Goal: Find specific fact: Find contact information

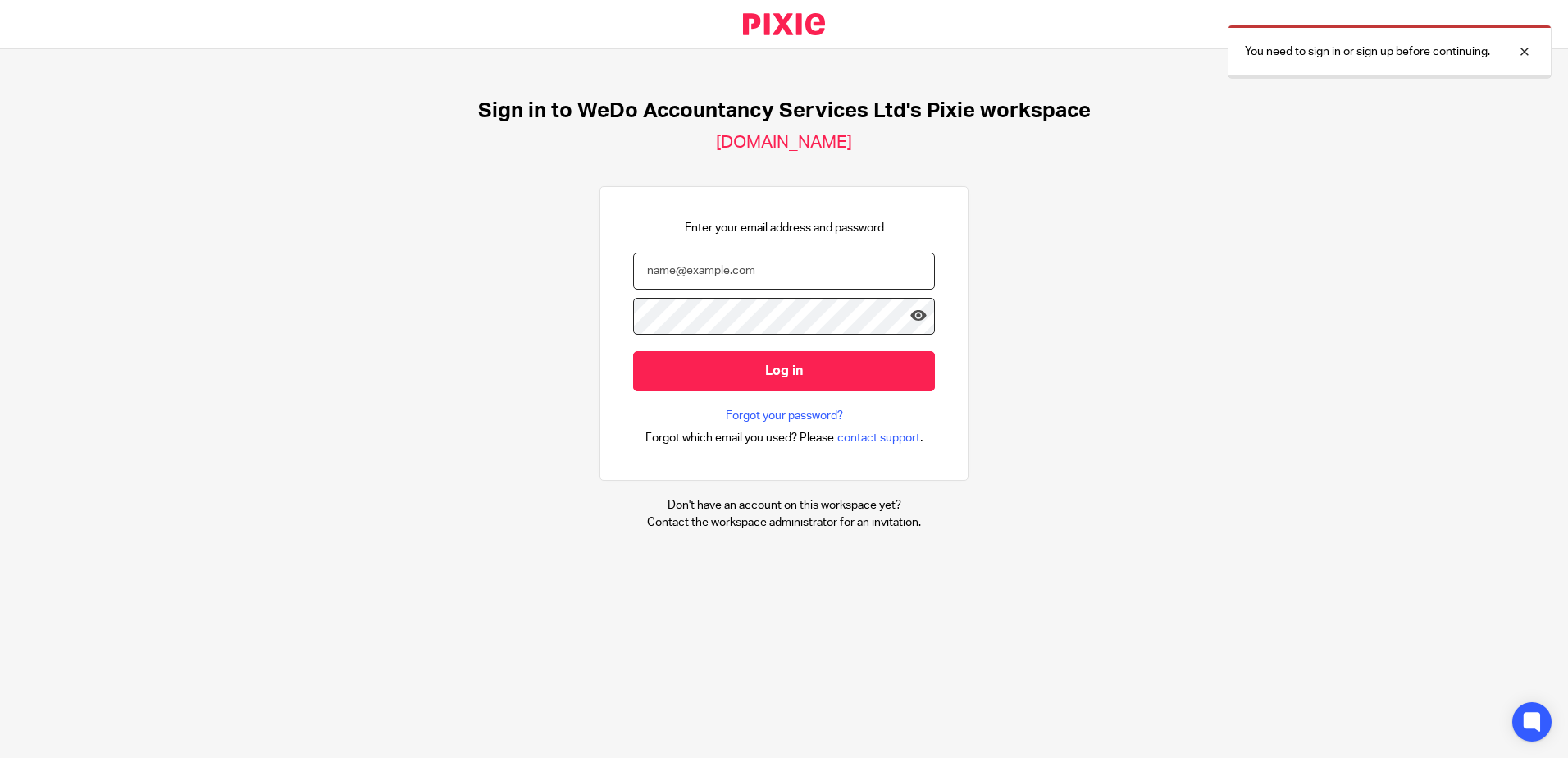
click at [646, 266] on input "email" at bounding box center [784, 270] width 302 height 37
type input "oliver@wedo.finance"
click at [633, 351] on input "Log in" at bounding box center [784, 371] width 302 height 40
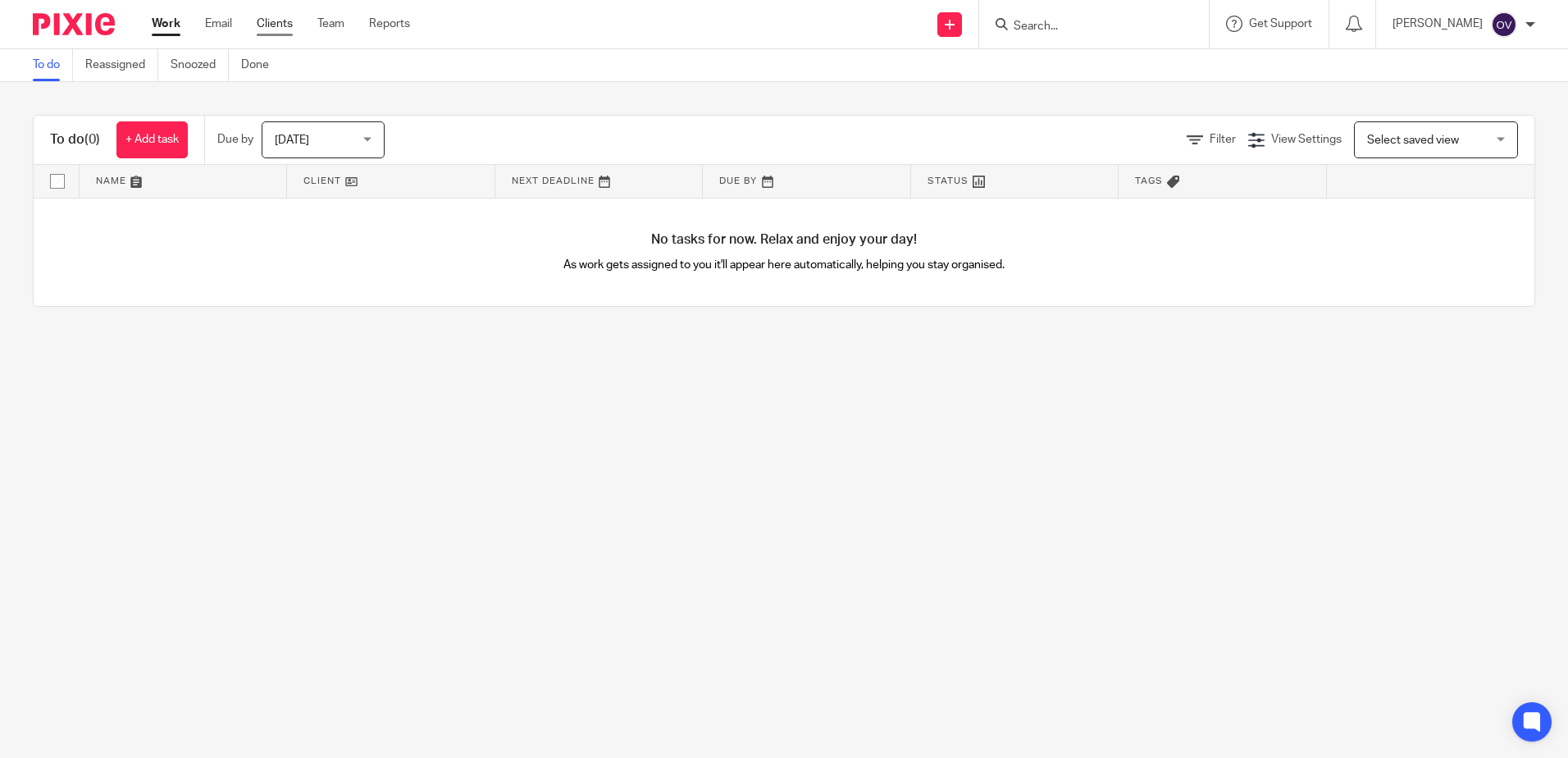
click at [271, 24] on link "Clients" at bounding box center [275, 24] width 36 height 16
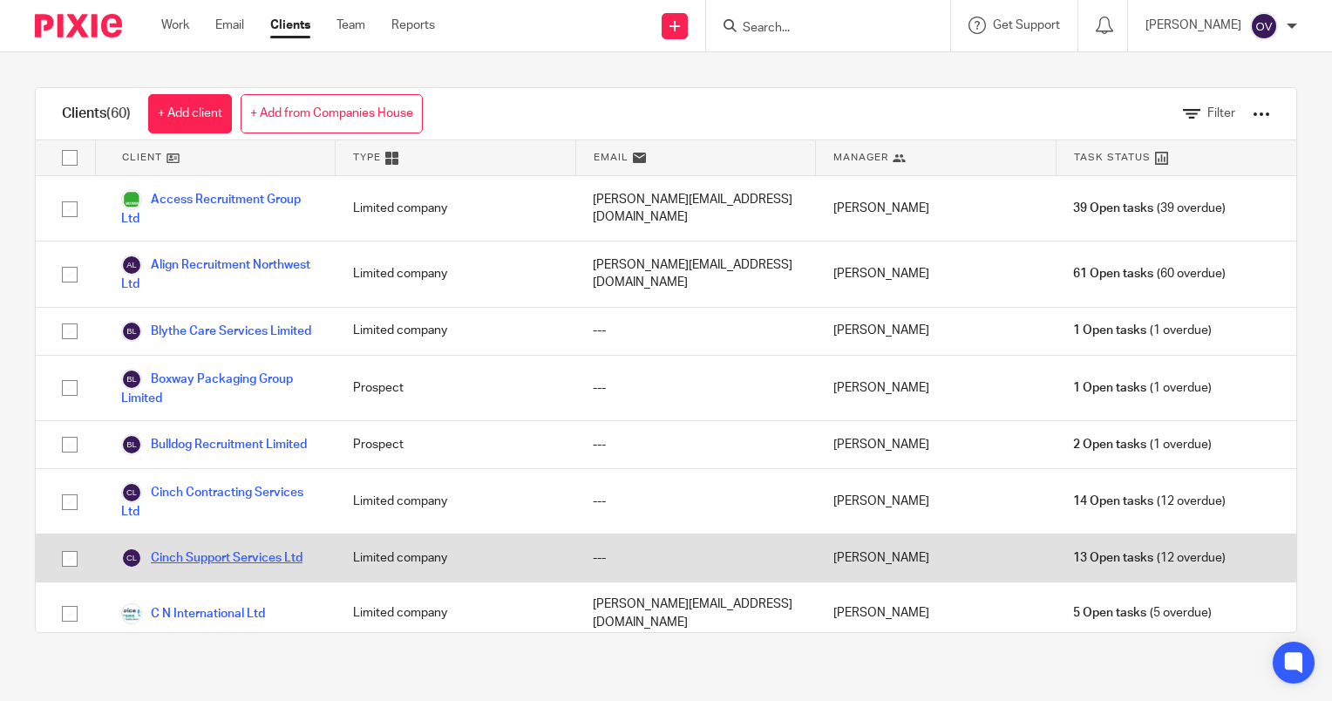
click at [250, 568] on link "Cinch Support Services Ltd" at bounding box center [211, 557] width 181 height 21
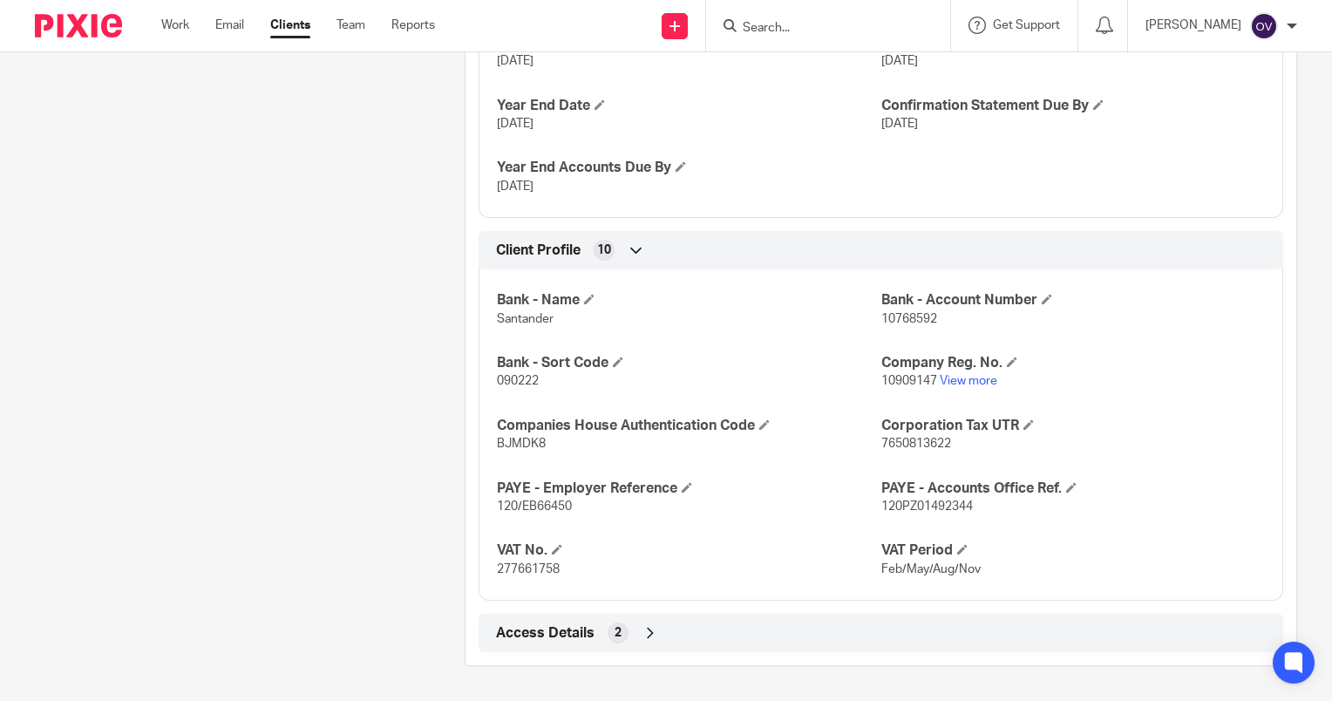
click at [558, 628] on span "Access Details" at bounding box center [545, 633] width 98 height 18
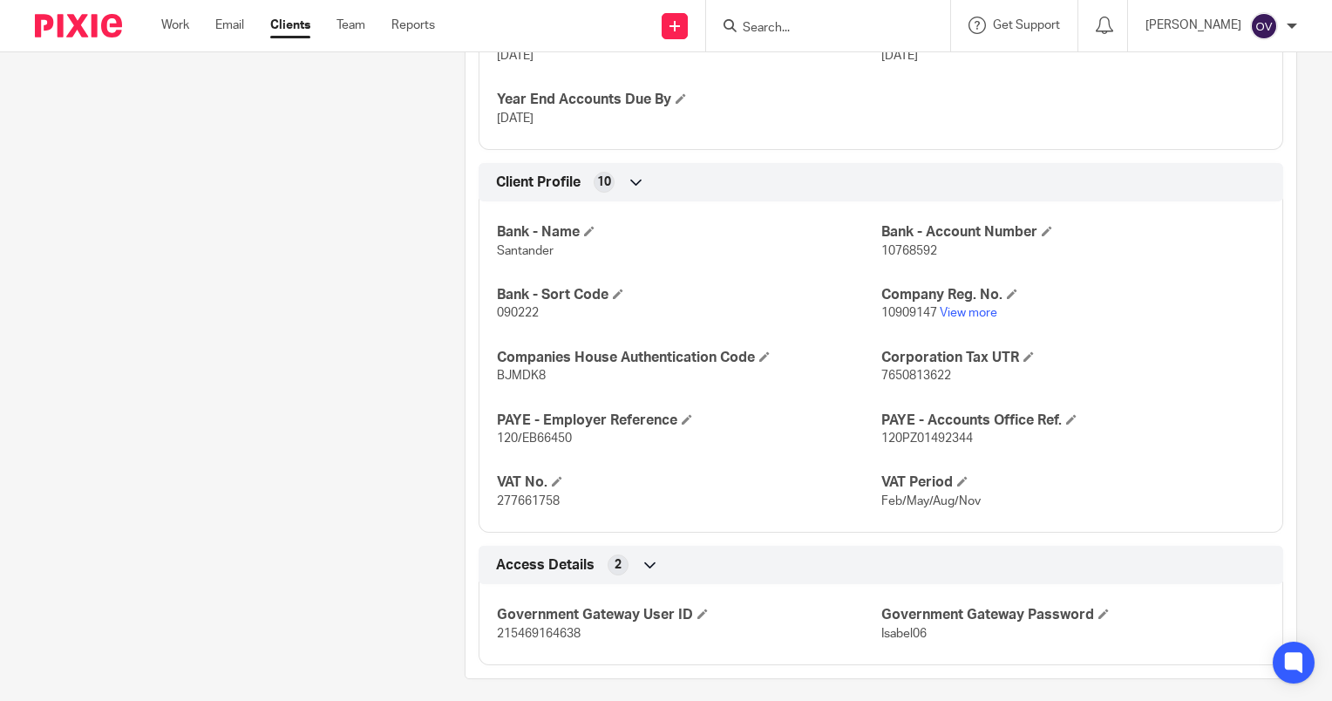
scroll to position [895, 0]
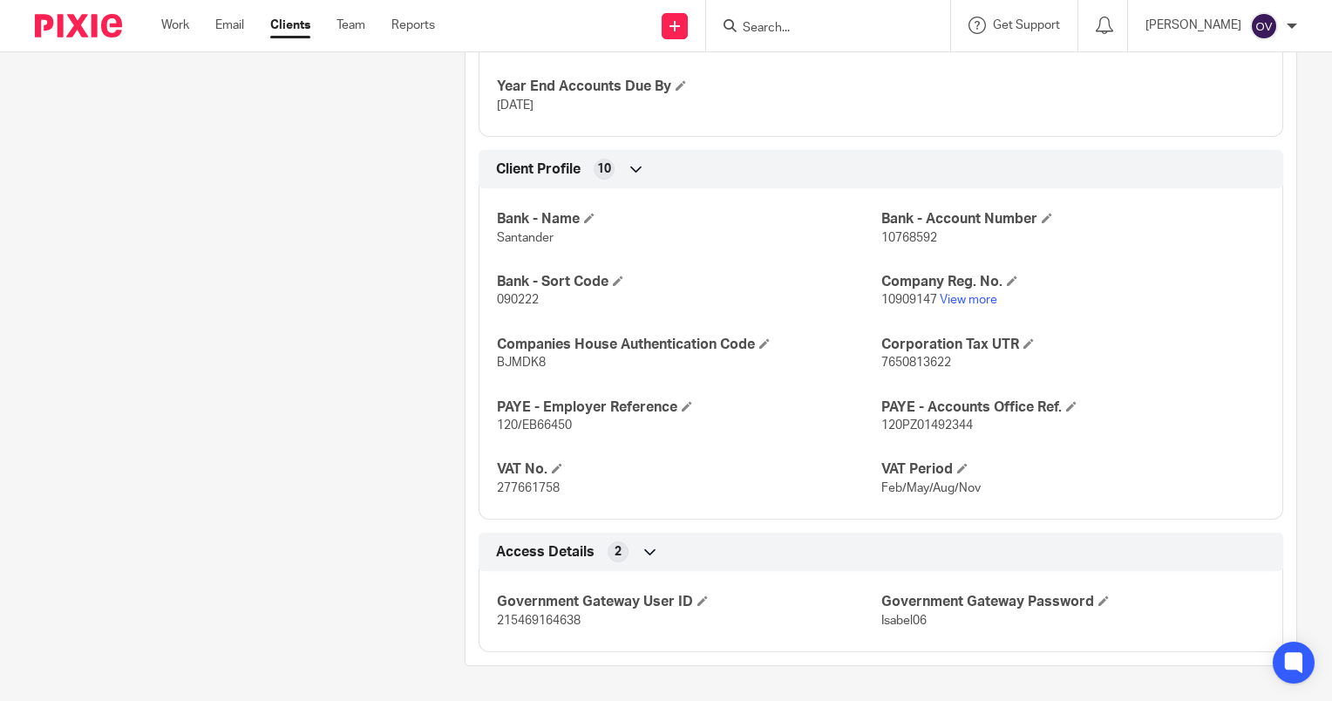
click at [526, 614] on span "215469164638" at bounding box center [539, 620] width 84 height 12
copy span "215469164638"
click at [898, 621] on span "Isabel06" at bounding box center [903, 620] width 45 height 12
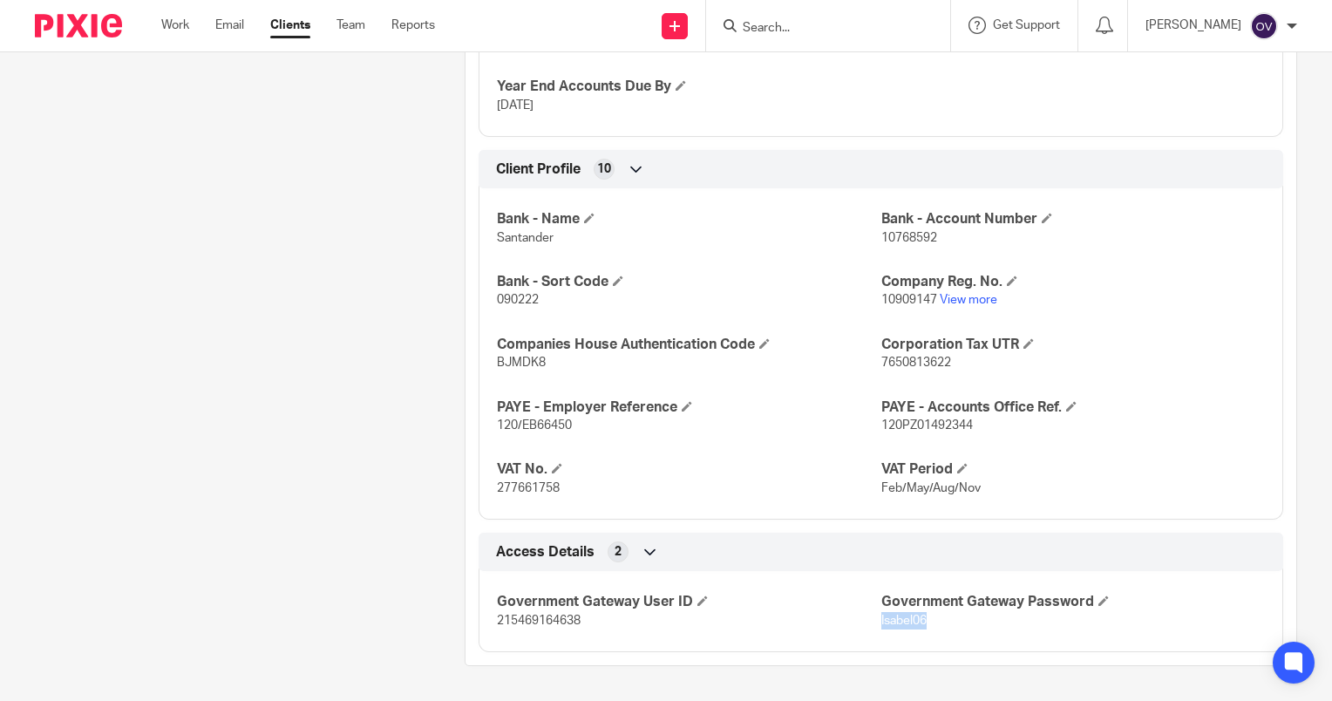
copy span "Isabel06"
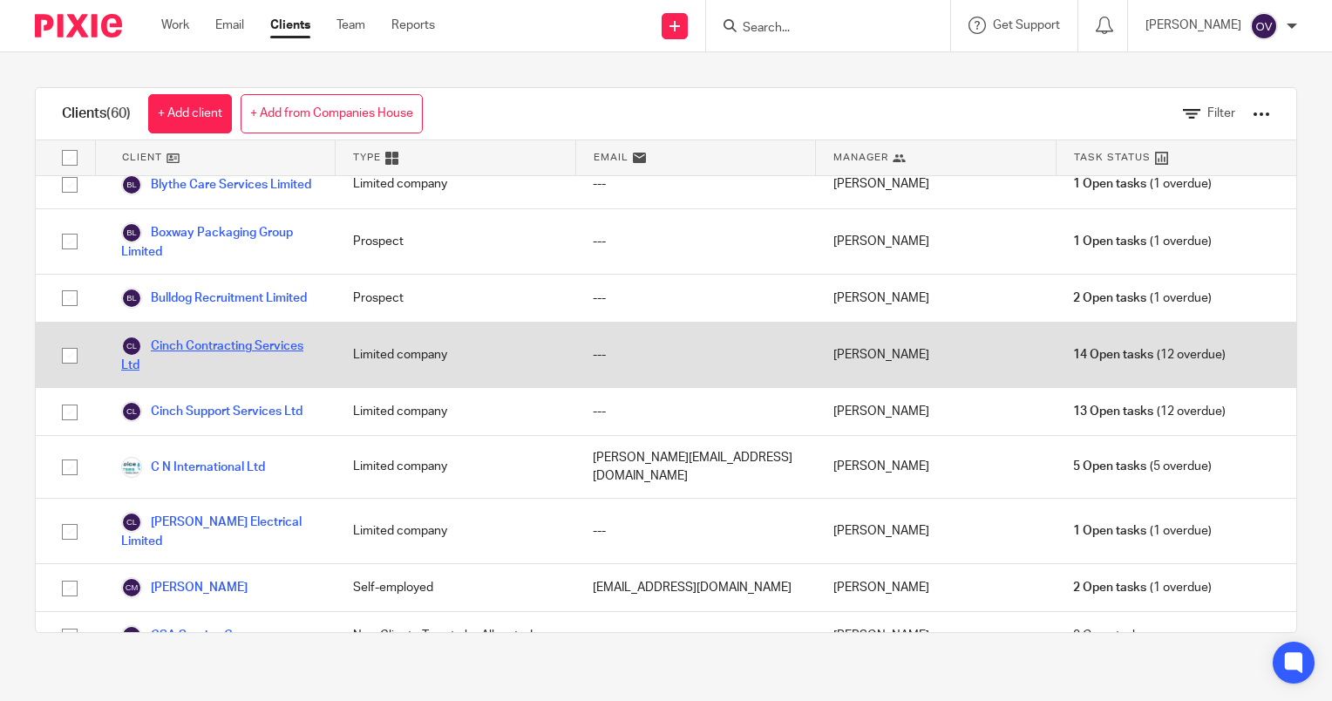
scroll to position [174, 0]
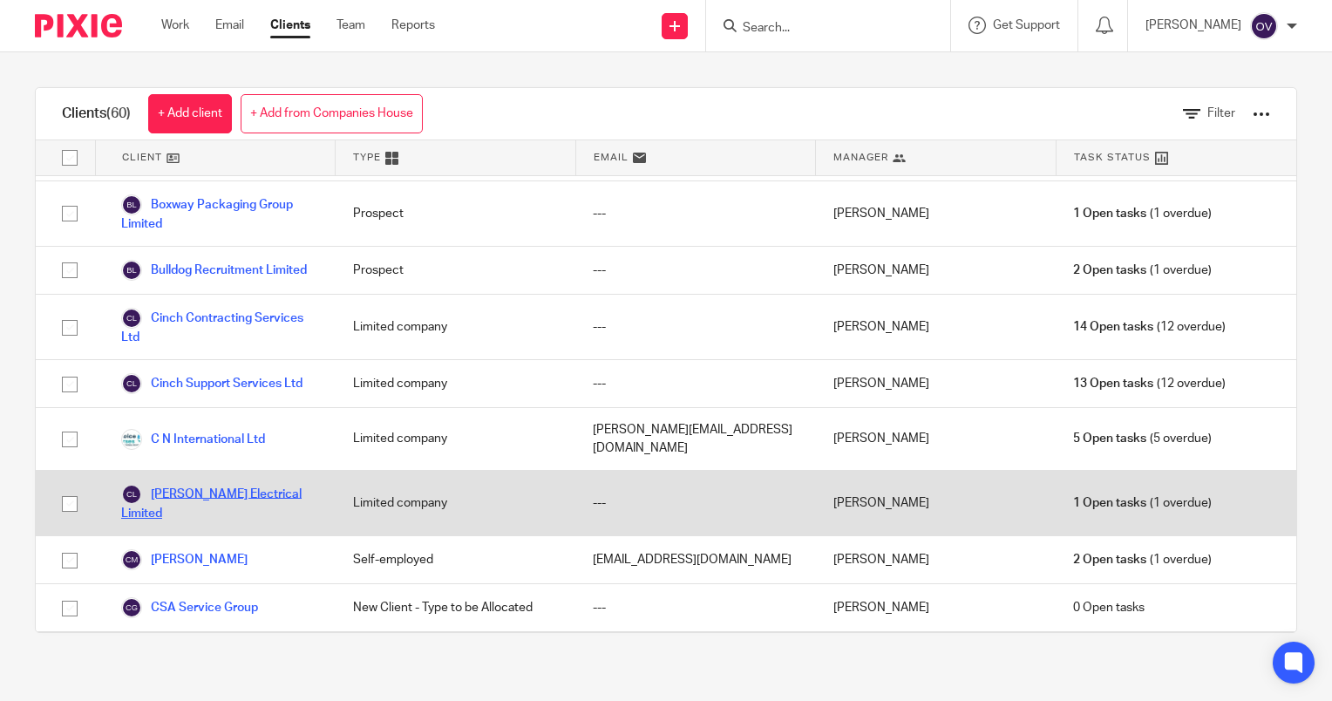
click at [225, 513] on link "[PERSON_NAME] Electrical Limited" at bounding box center [219, 503] width 197 height 38
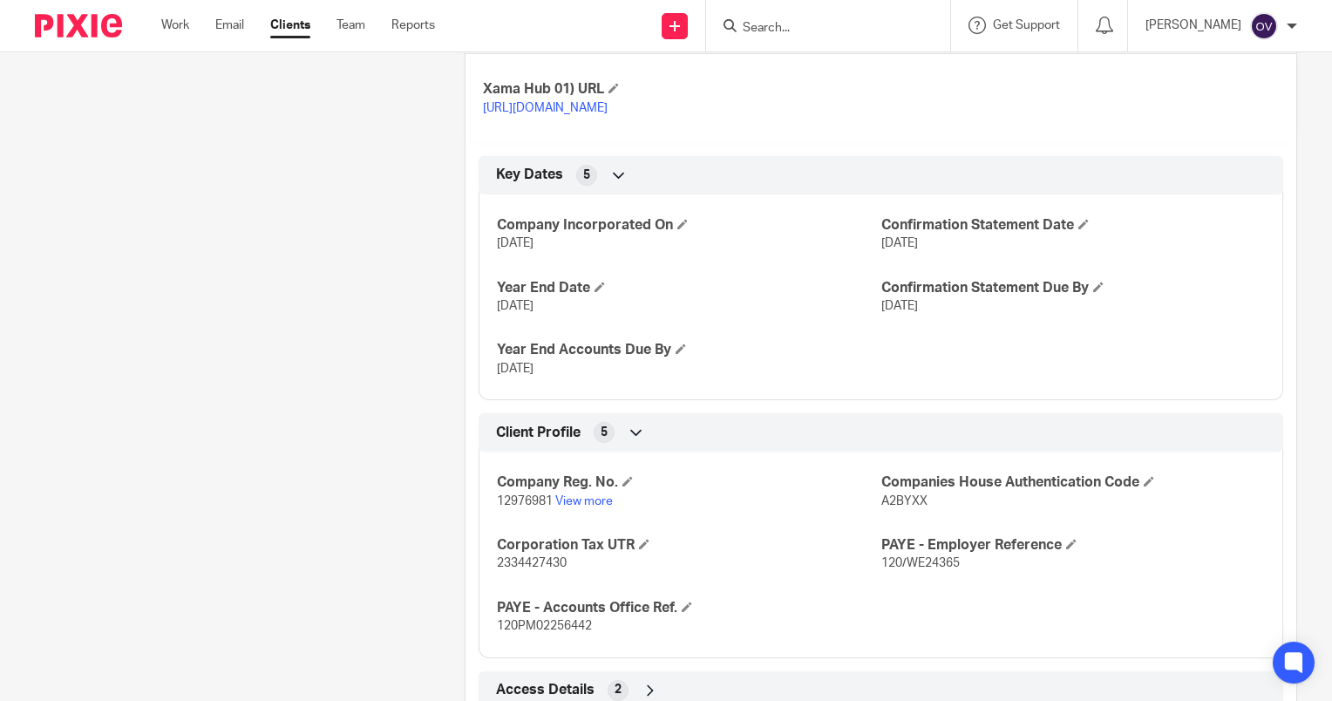
scroll to position [689, 0]
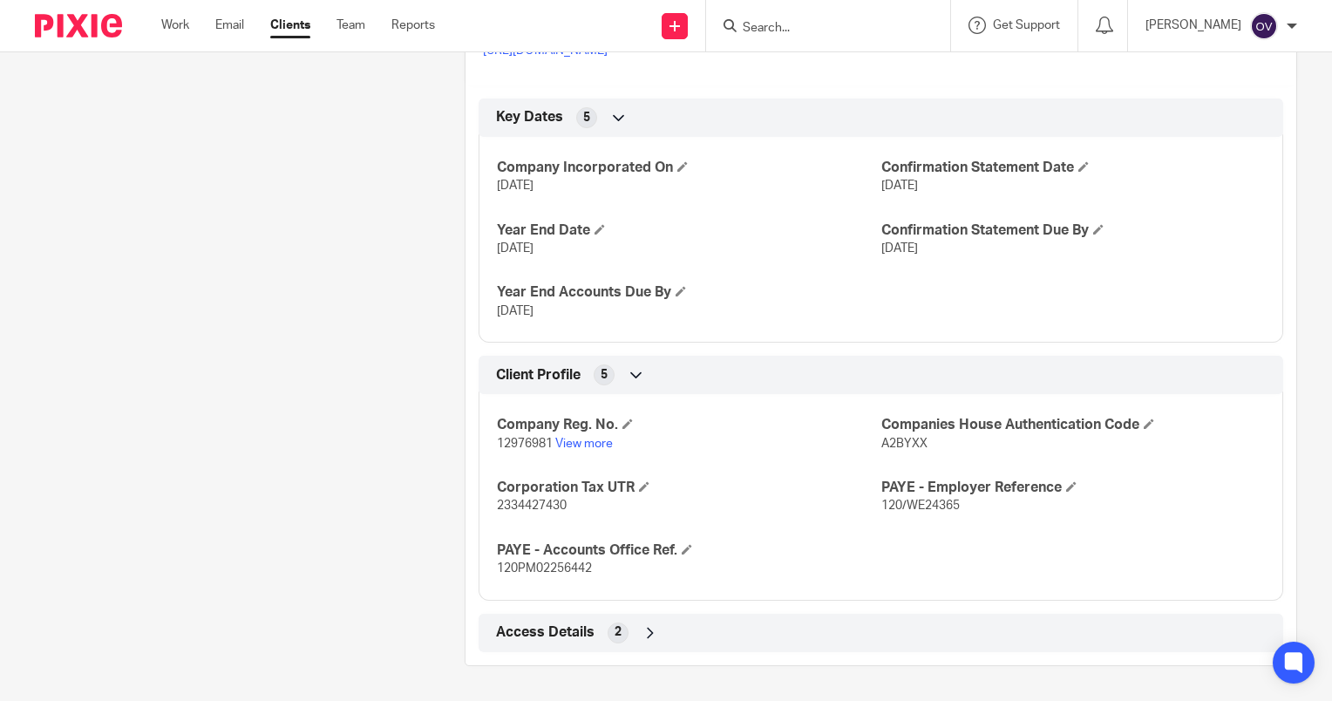
click at [539, 627] on span "Access Details" at bounding box center [545, 632] width 98 height 18
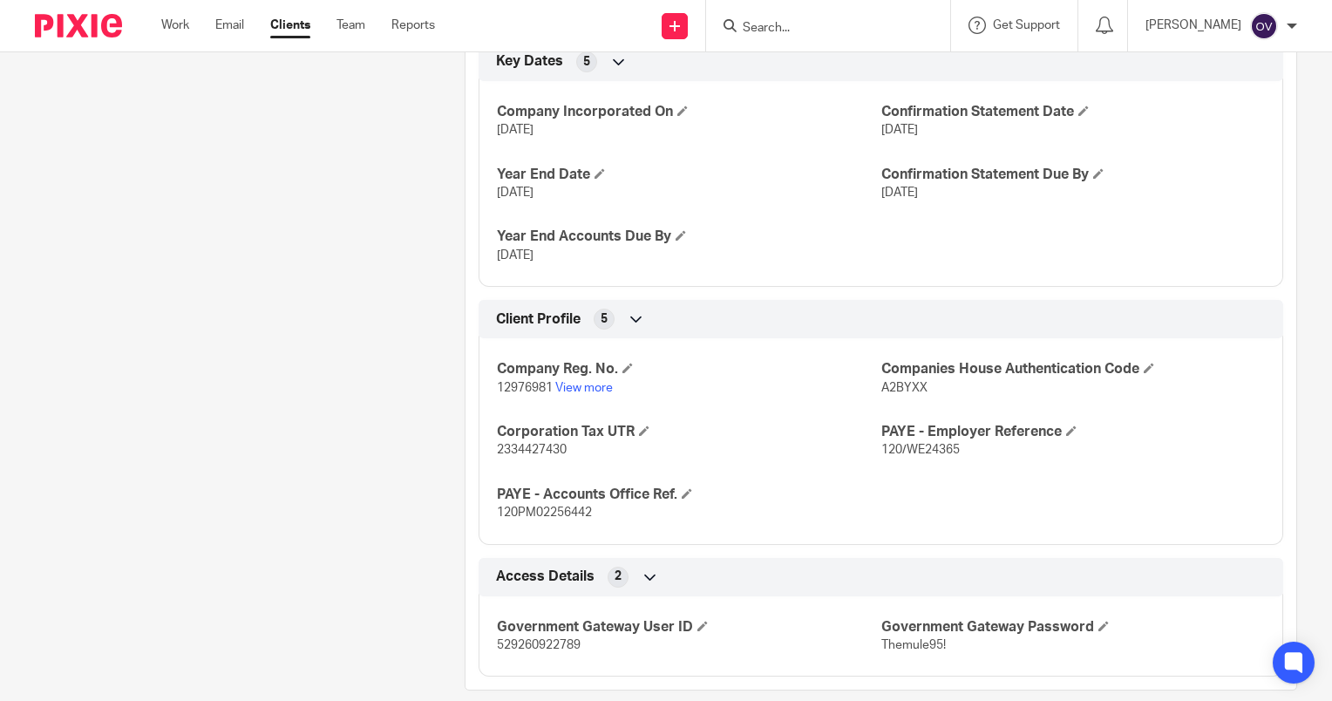
scroll to position [770, 0]
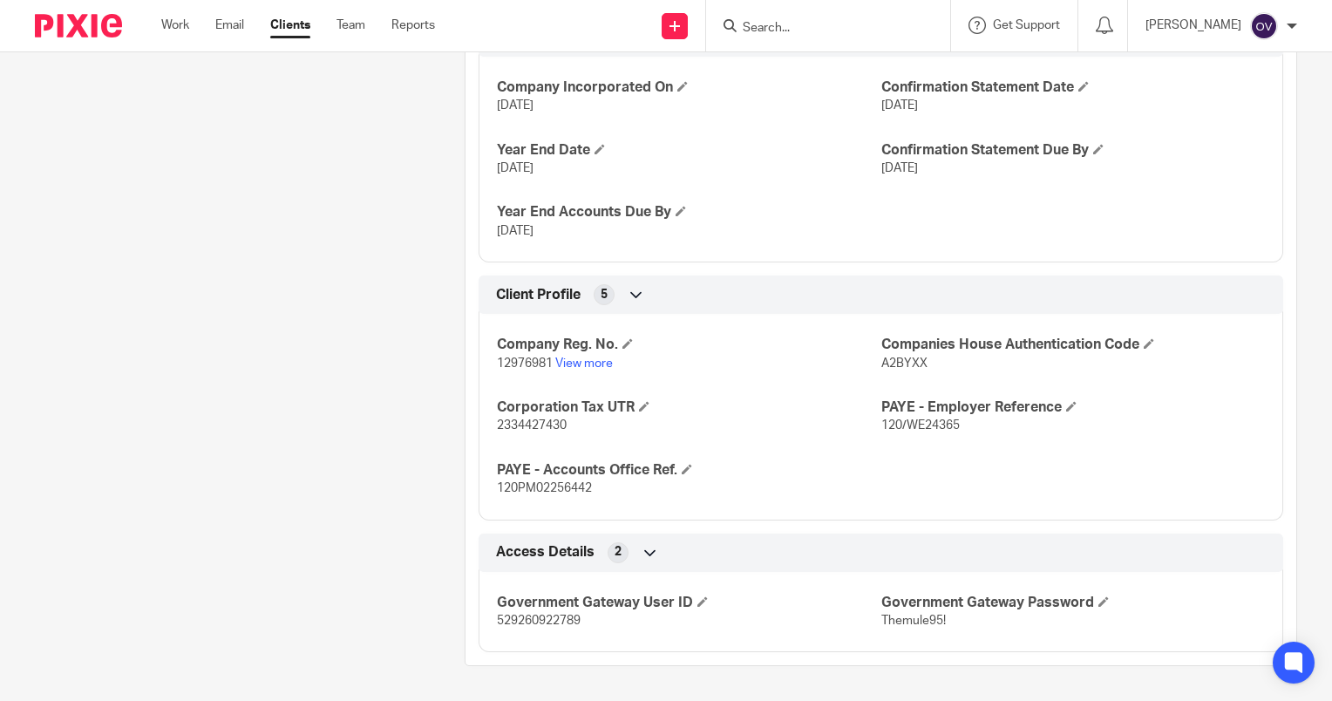
click at [544, 621] on span "529260922789" at bounding box center [539, 620] width 84 height 12
copy span "529260922789"
drag, startPoint x: 924, startPoint y: 621, endPoint x: 875, endPoint y: 624, distance: 48.9
click at [881, 624] on p "Themule95!" at bounding box center [1072, 620] width 383 height 17
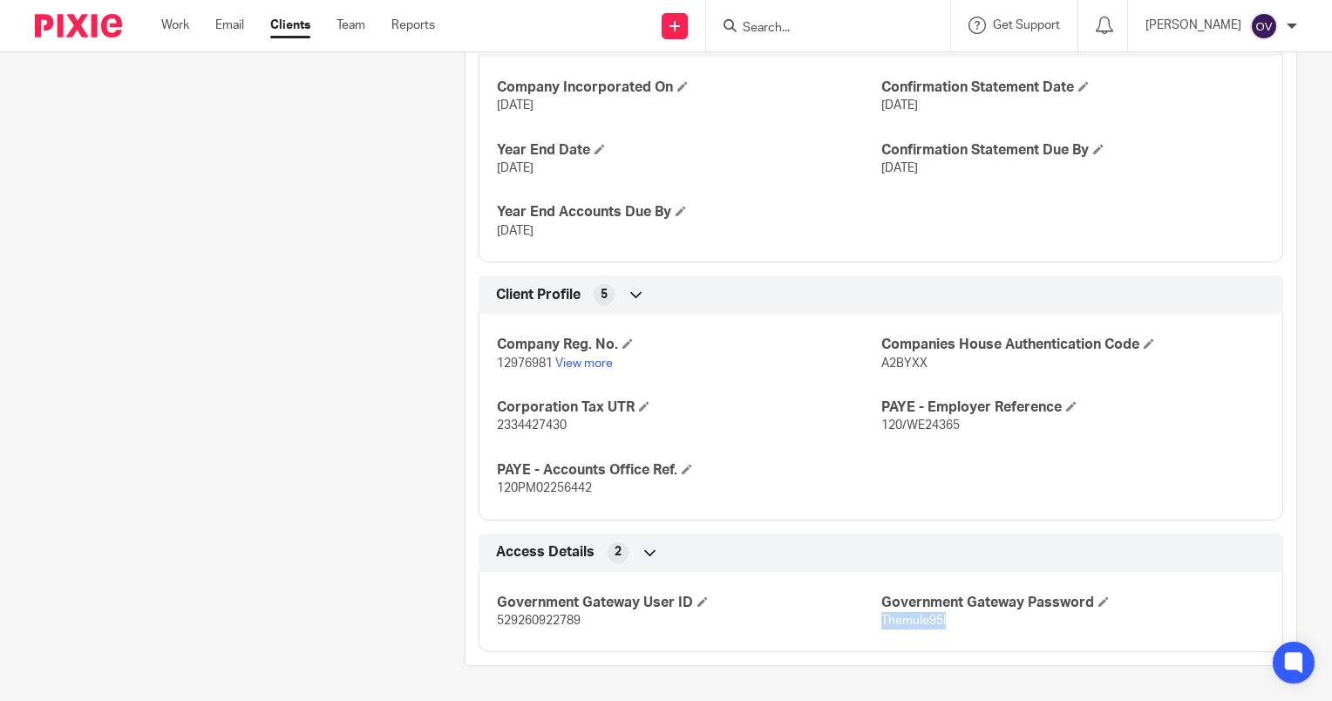
copy span "Themule95!"
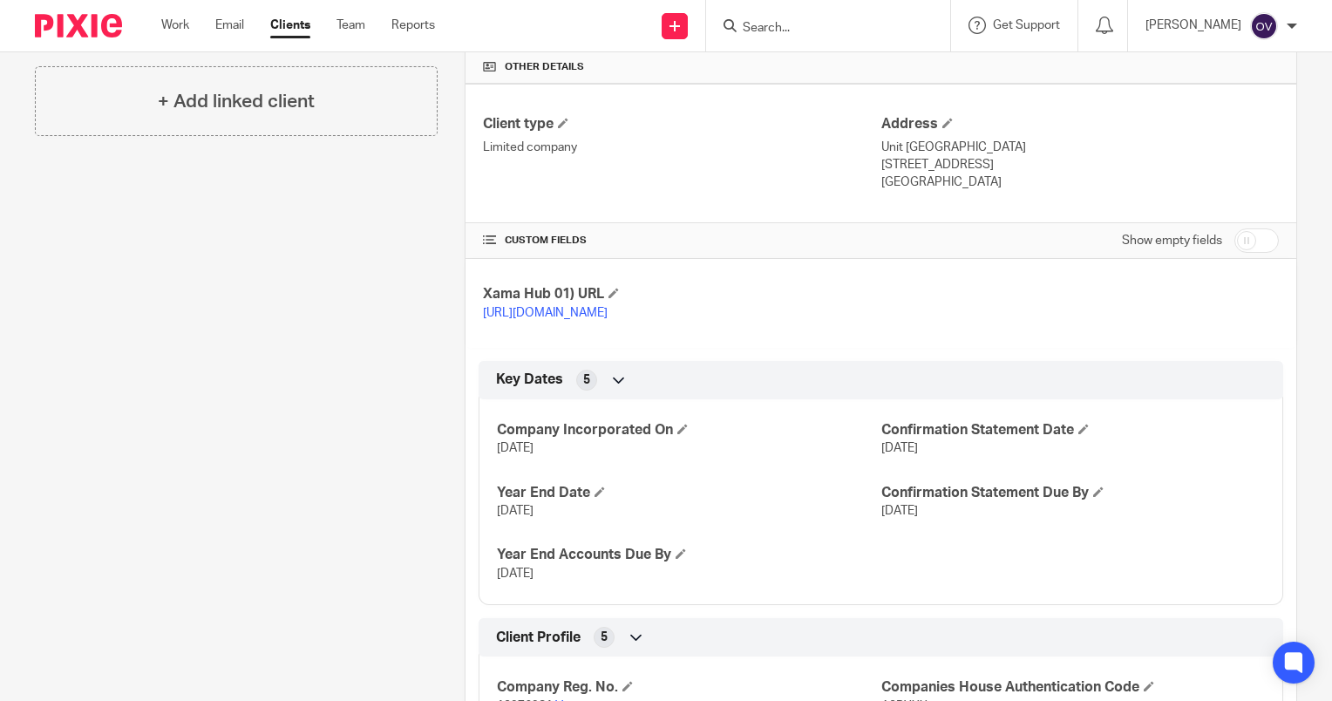
scroll to position [247, 0]
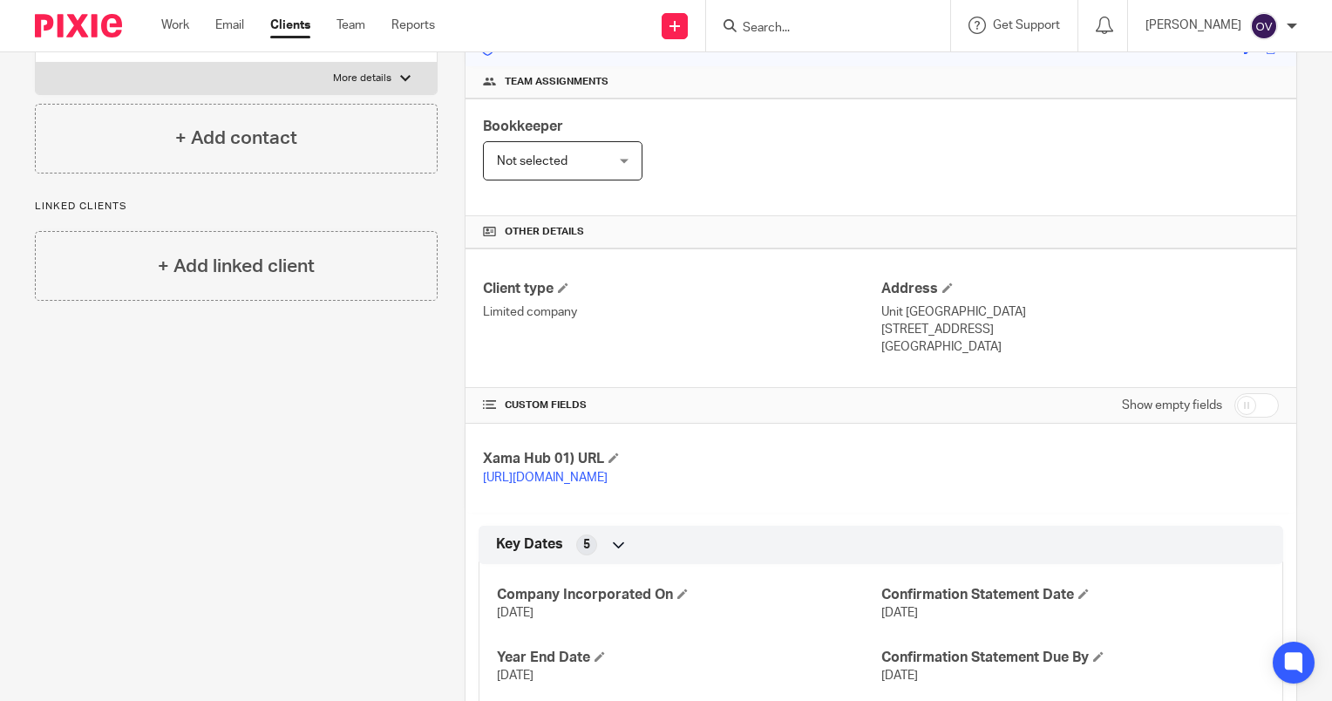
click at [1290, 26] on div at bounding box center [1291, 26] width 10 height 10
click at [1205, 126] on li "Logout" at bounding box center [1229, 121] width 115 height 25
